Goal: Transaction & Acquisition: Purchase product/service

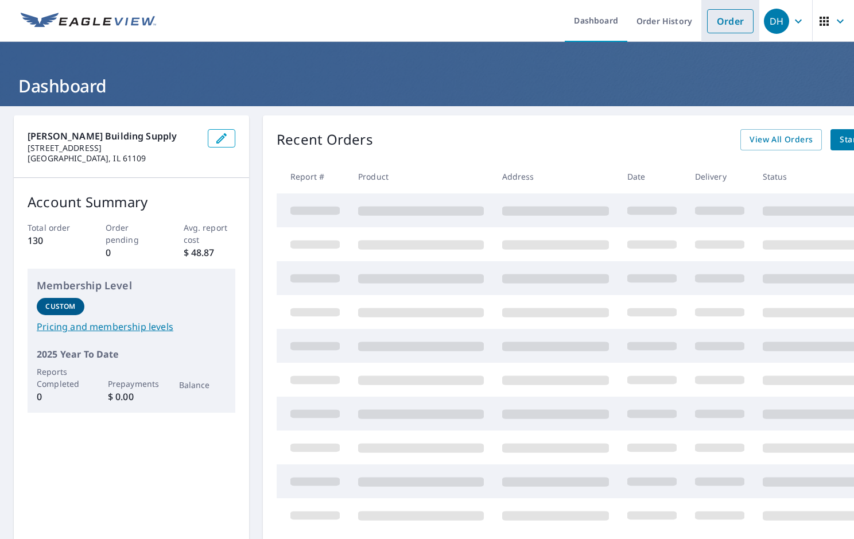
click at [718, 15] on link "Order" at bounding box center [730, 21] width 46 height 24
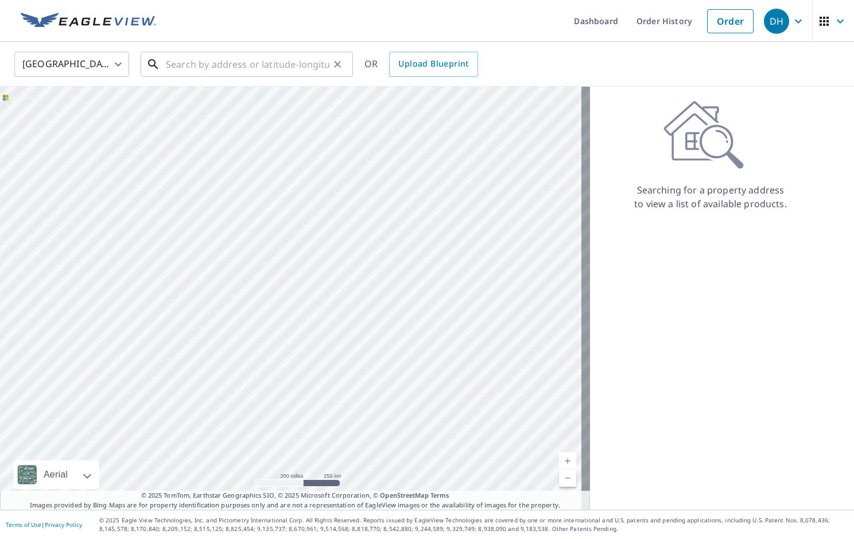
click at [172, 64] on input "text" at bounding box center [248, 64] width 164 height 32
click at [165, 69] on div "​" at bounding box center [247, 64] width 212 height 25
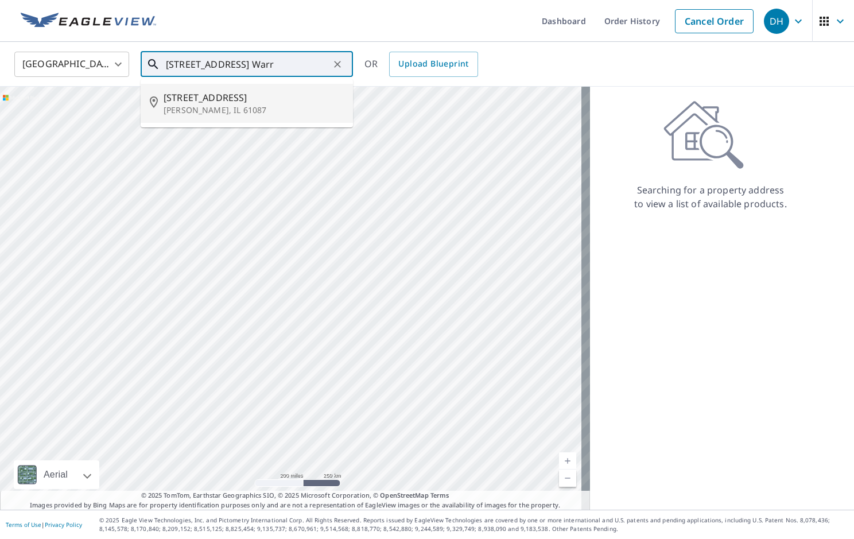
click at [214, 106] on p "Warren, IL 61087" at bounding box center [254, 109] width 180 height 11
type input "111 W Jefferson St Warren, IL 61087"
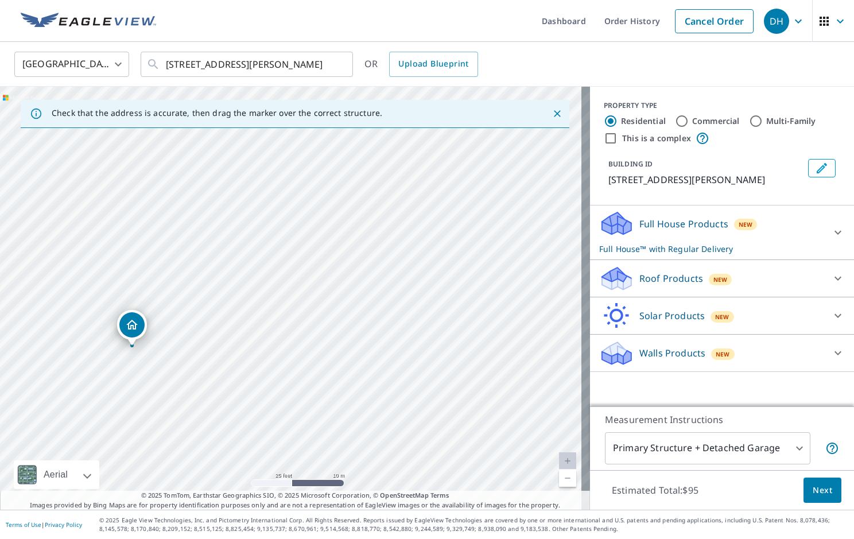
drag, startPoint x: 322, startPoint y: 333, endPoint x: 524, endPoint y: 289, distance: 206.2
click at [524, 289] on div "111 W Jefferson St Warren, IL 61087" at bounding box center [295, 298] width 590 height 423
drag, startPoint x: 193, startPoint y: 329, endPoint x: 282, endPoint y: 252, distance: 117.1
click at [282, 252] on div "111 W Jefferson St Warren, IL 61087" at bounding box center [295, 298] width 590 height 423
drag, startPoint x: 325, startPoint y: 323, endPoint x: 312, endPoint y: 285, distance: 39.9
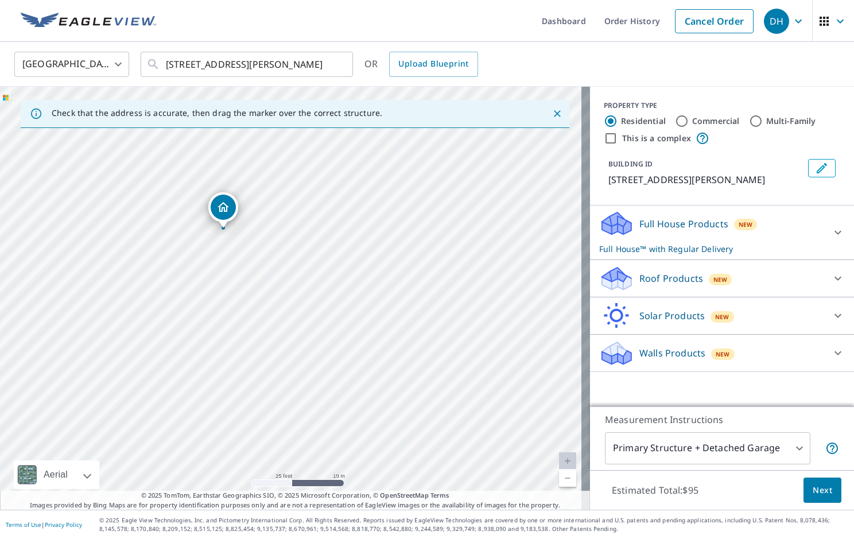
click at [312, 285] on div "111 W Jefferson St Warren, IL 61087" at bounding box center [295, 298] width 590 height 423
click at [320, 245] on div "111 W Jefferson St Warren, IL 61087" at bounding box center [295, 298] width 590 height 423
drag, startPoint x: 287, startPoint y: 278, endPoint x: 305, endPoint y: 273, distance: 19.1
drag, startPoint x: 293, startPoint y: 274, endPoint x: 366, endPoint y: 277, distance: 72.4
drag, startPoint x: 296, startPoint y: 279, endPoint x: 204, endPoint y: 271, distance: 91.6
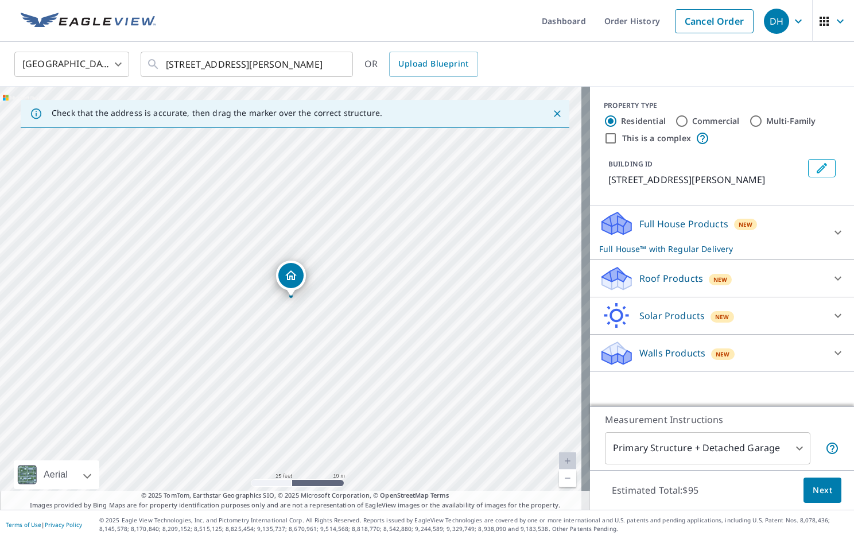
click at [831, 277] on icon at bounding box center [838, 278] width 14 height 14
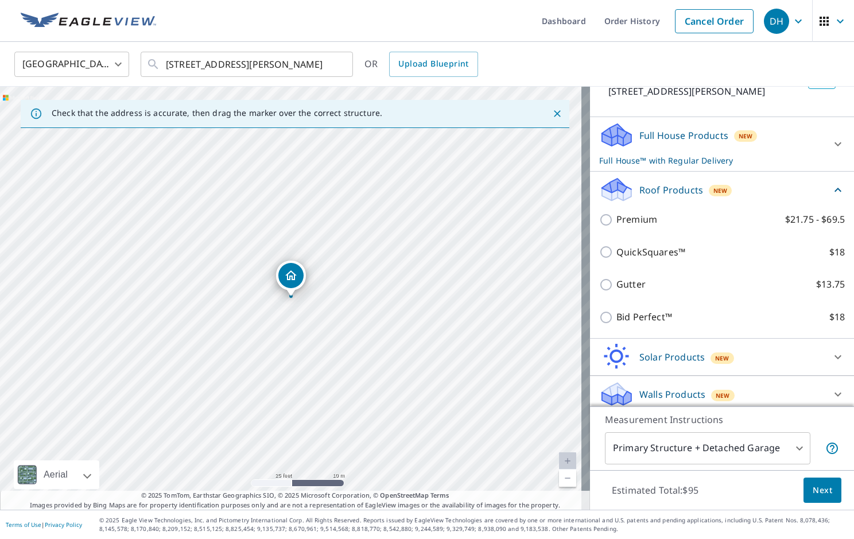
scroll to position [95, 0]
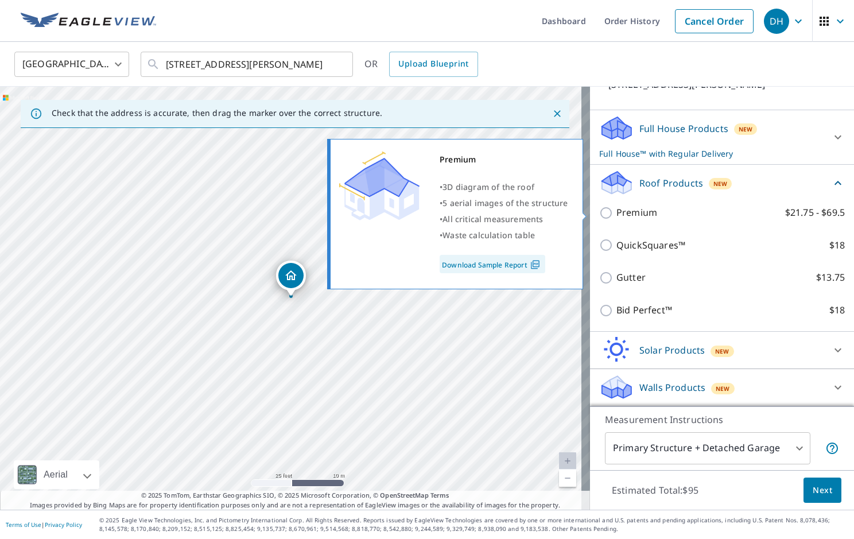
click at [599, 214] on input "Premium $21.75 - $69.5" at bounding box center [607, 213] width 17 height 14
checkbox input "true"
checkbox input "false"
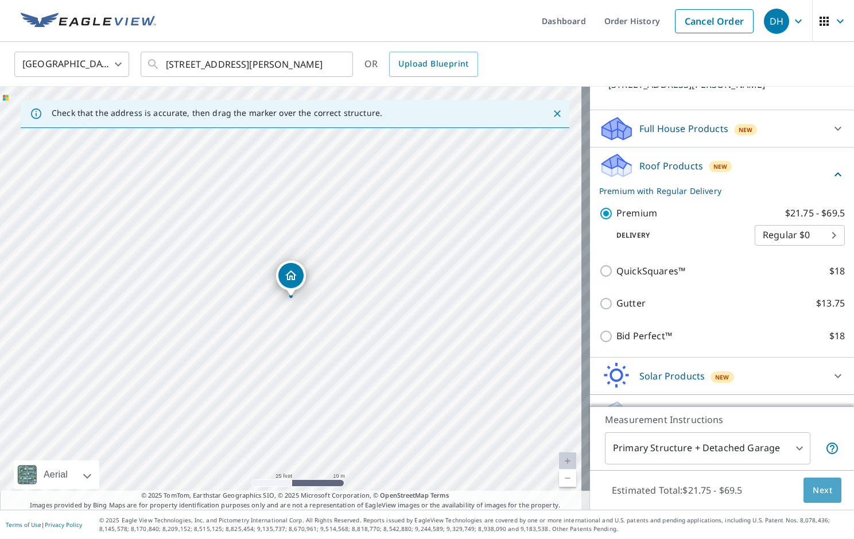
click at [817, 492] on span "Next" at bounding box center [823, 490] width 20 height 14
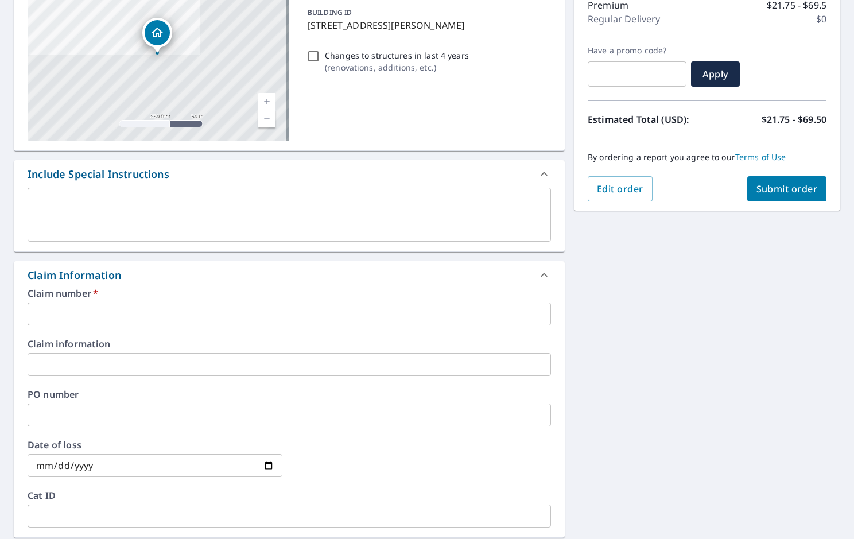
scroll to position [172, 0]
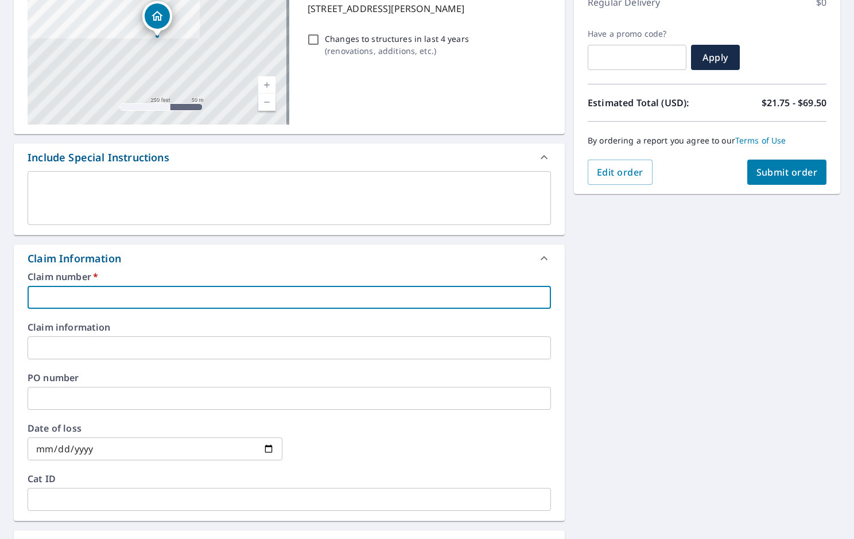
click at [40, 294] on input "text" at bounding box center [289, 297] width 523 height 23
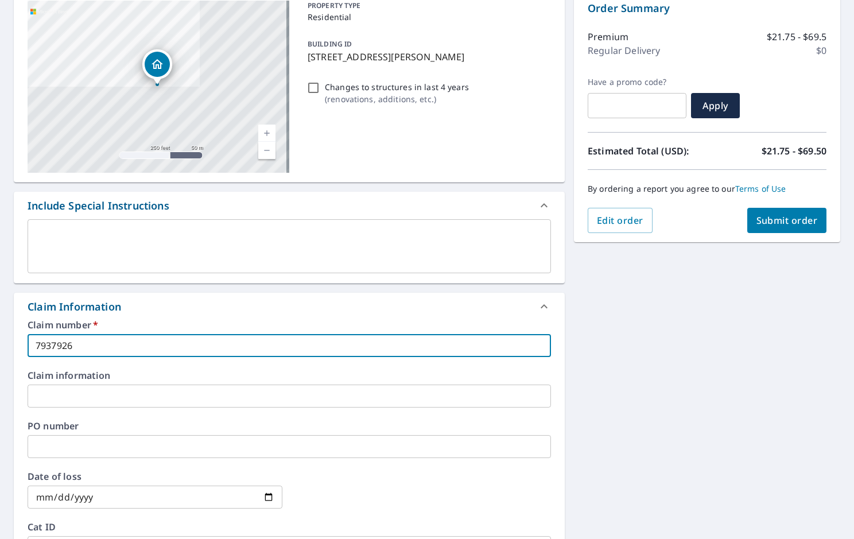
scroll to position [0, 0]
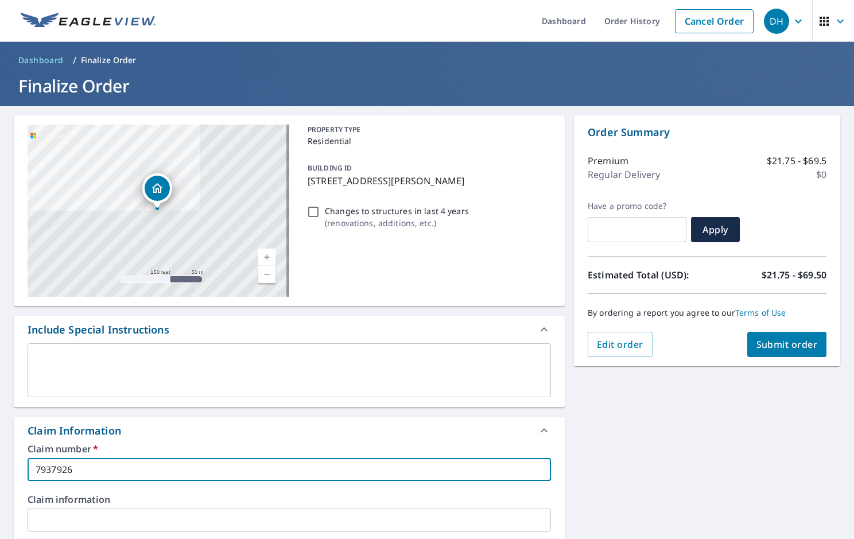
type input "7937926"
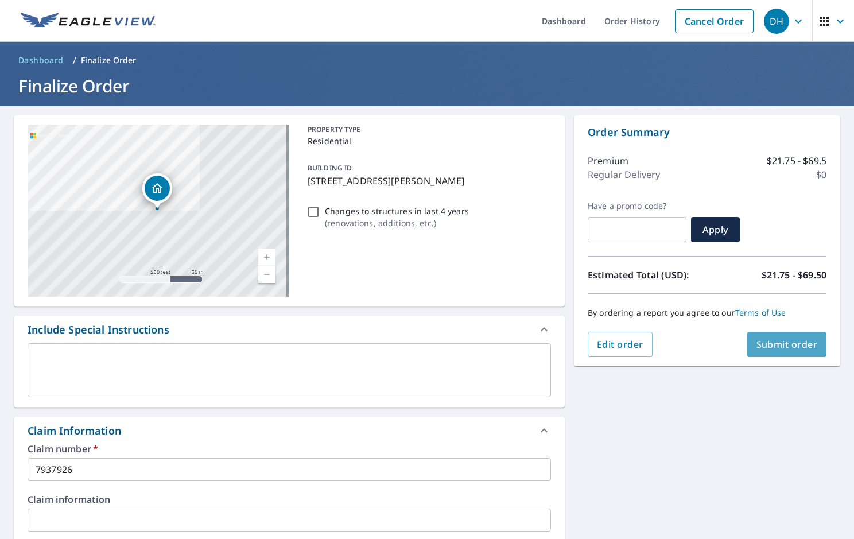
click at [778, 341] on span "Submit order" at bounding box center [786, 344] width 61 height 13
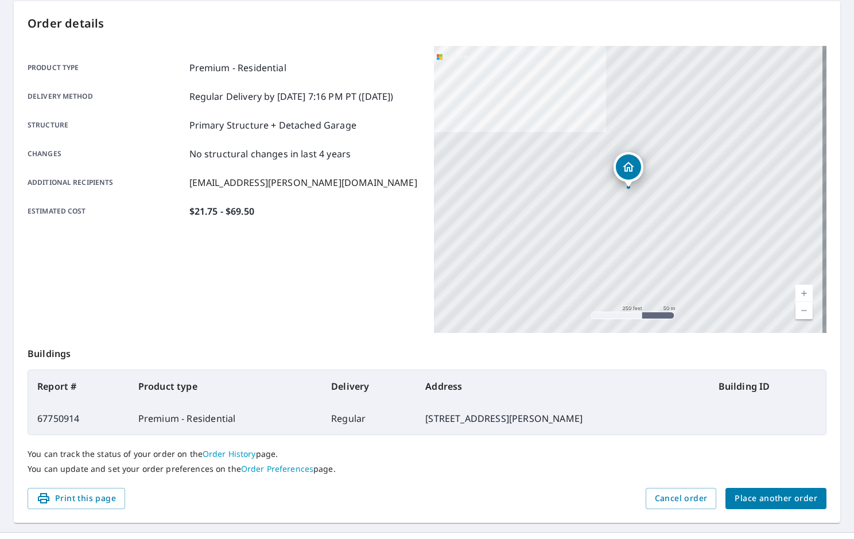
scroll to position [115, 0]
drag, startPoint x: 86, startPoint y: 416, endPoint x: 34, endPoint y: 419, distance: 51.7
click at [34, 419] on td "67750914" at bounding box center [78, 418] width 101 height 32
drag, startPoint x: 34, startPoint y: 419, endPoint x: 57, endPoint y: 417, distance: 23.1
copy td "67750914"
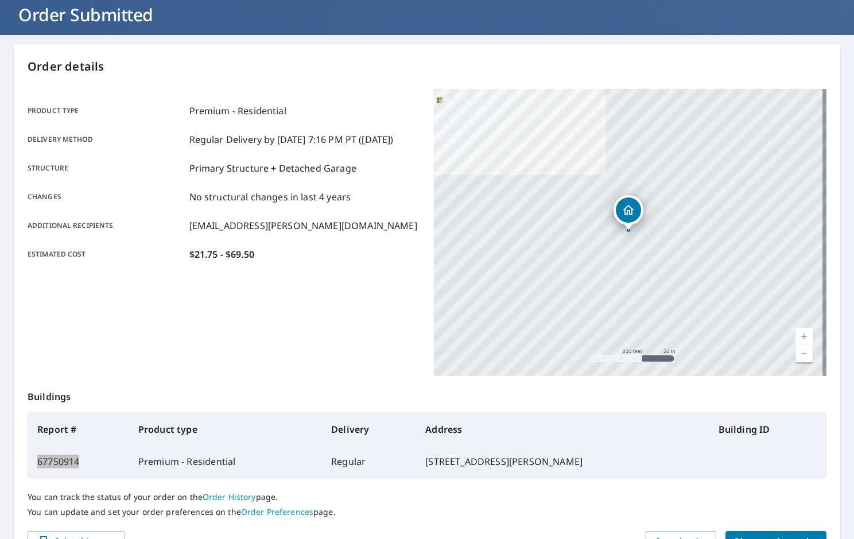
scroll to position [0, 0]
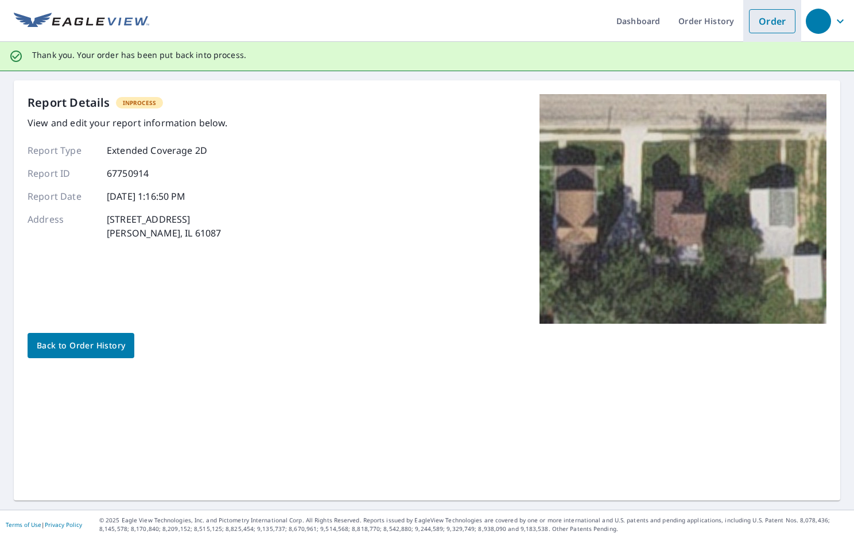
click at [764, 20] on link "Order" at bounding box center [772, 21] width 46 height 24
